Goal: Navigation & Orientation: Find specific page/section

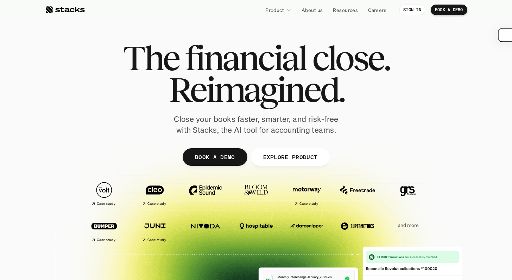
scroll to position [330, 0]
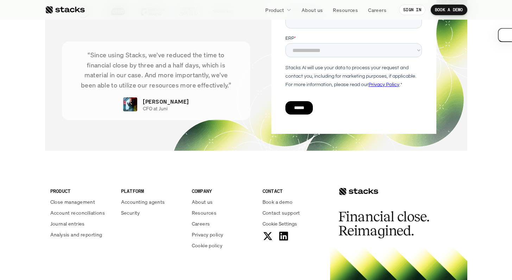
scroll to position [2577, 0]
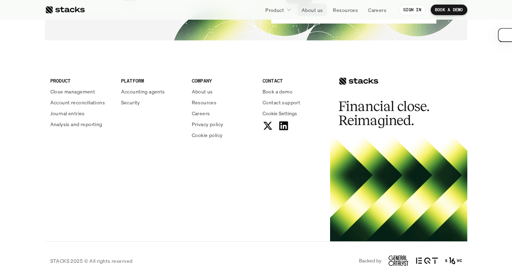
click at [310, 10] on p "About us" at bounding box center [311, 9] width 21 height 7
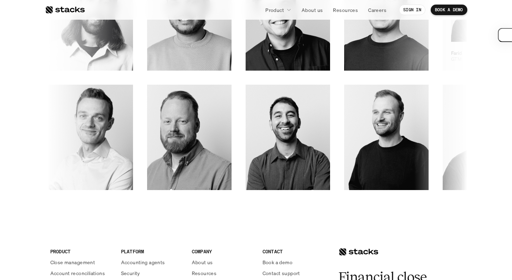
scroll to position [1097, 0]
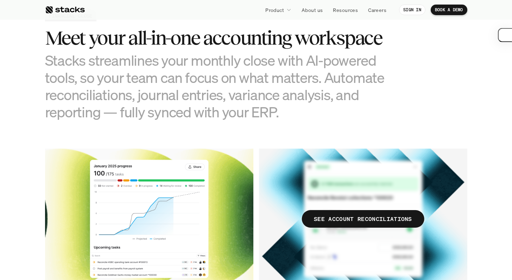
scroll to position [969, 0]
